Goal: Task Accomplishment & Management: Manage account settings

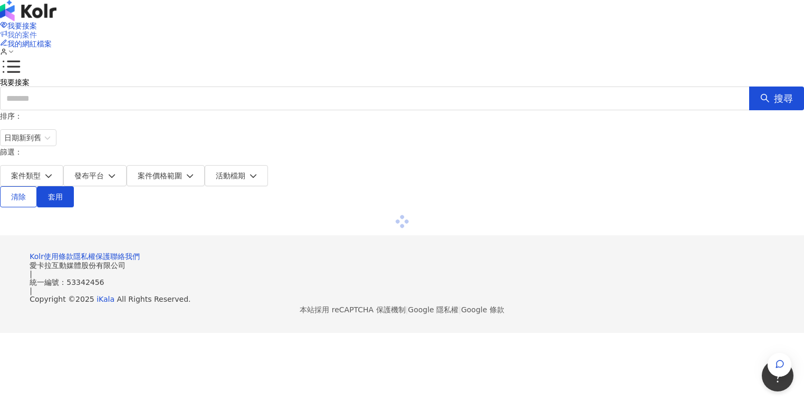
click at [37, 31] on span "我的案件" at bounding box center [22, 35] width 30 height 8
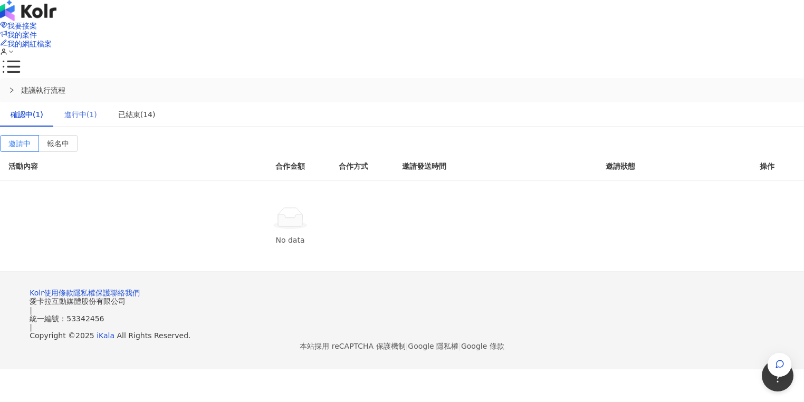
click at [108, 102] on div "進行中(1)" at bounding box center [81, 114] width 54 height 24
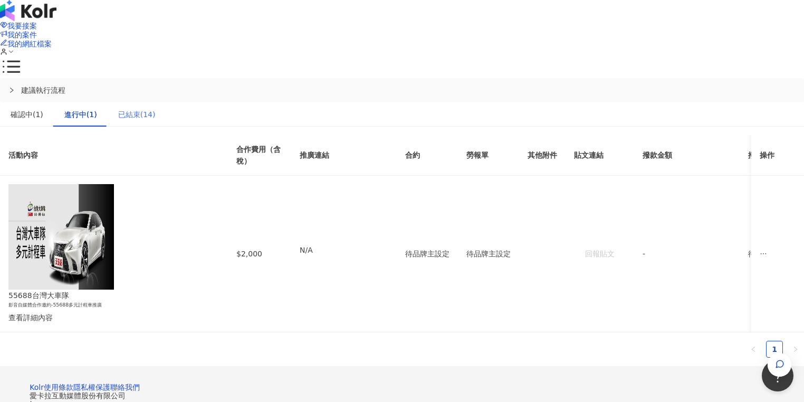
click at [166, 102] on div "已結束(14)" at bounding box center [137, 114] width 59 height 24
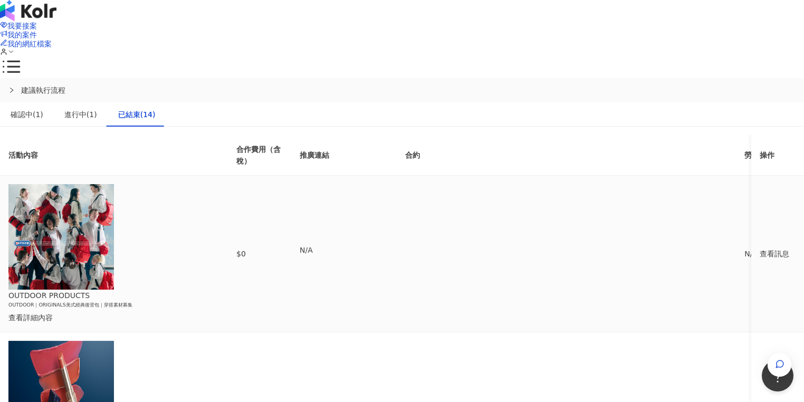
click at [760, 248] on div "查看訊息" at bounding box center [778, 254] width 36 height 12
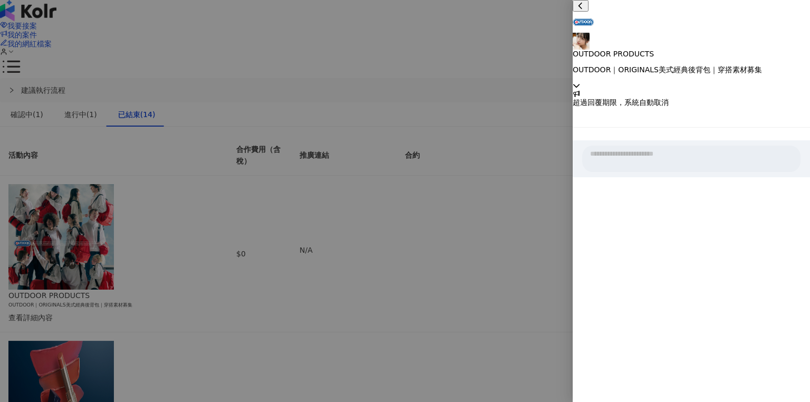
click at [791, 18] on div "OUTDOOR PRODUCTS OUTDOOR｜ORIGINALS美式經典後背包｜穿搭素材募集" at bounding box center [691, 45] width 237 height 90
click at [513, 153] on div at bounding box center [405, 201] width 810 height 402
click at [519, 156] on div at bounding box center [405, 201] width 810 height 402
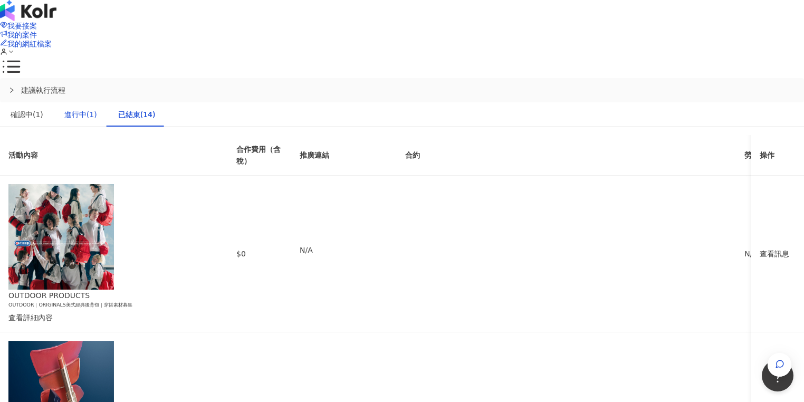
click at [97, 109] on div "進行中(1)" at bounding box center [80, 115] width 33 height 12
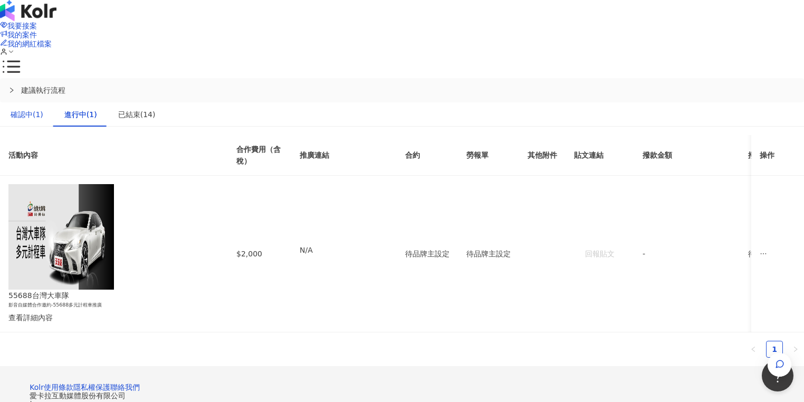
click at [43, 109] on div "確認中(1)" at bounding box center [27, 115] width 33 height 12
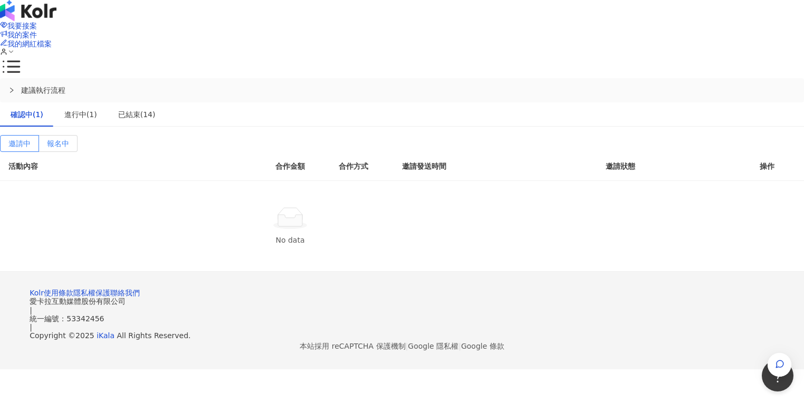
click at [78, 135] on label "報名中" at bounding box center [58, 143] width 39 height 17
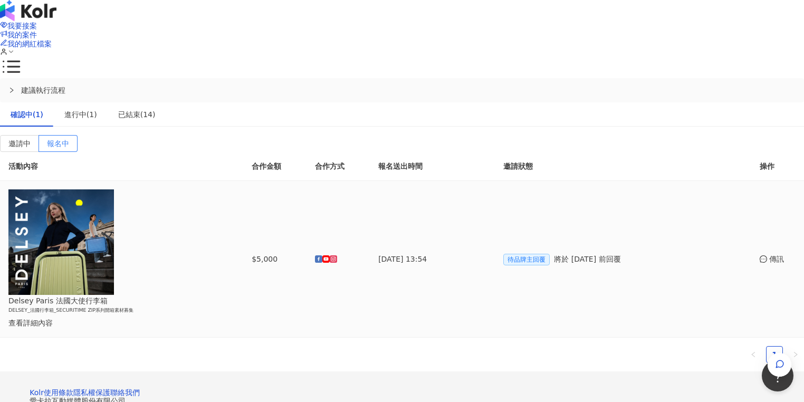
click at [370, 198] on td at bounding box center [338, 259] width 63 height 156
